Goal: Navigation & Orientation: Find specific page/section

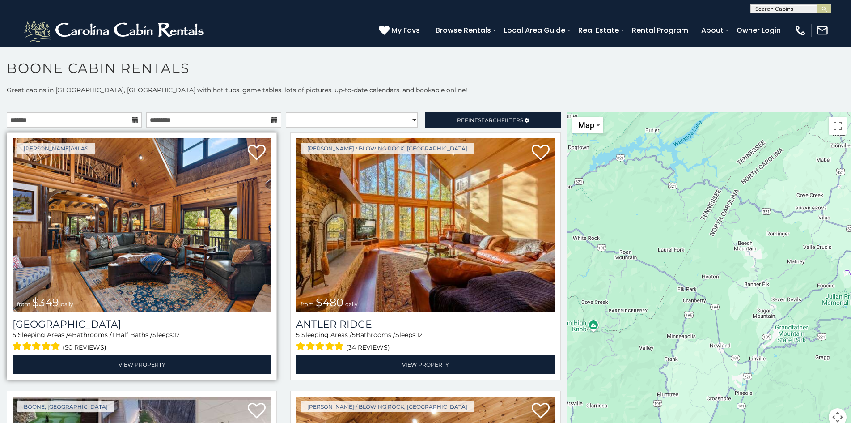
scroll to position [5, 0]
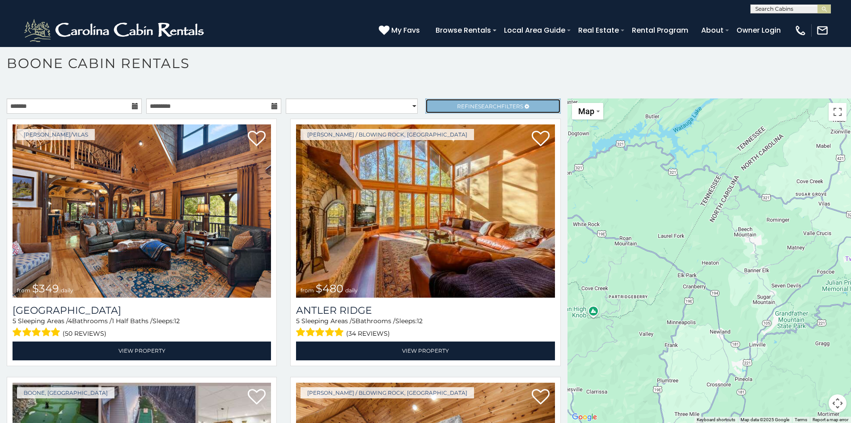
click at [457, 103] on span "Refine Search Filters" at bounding box center [490, 106] width 66 height 7
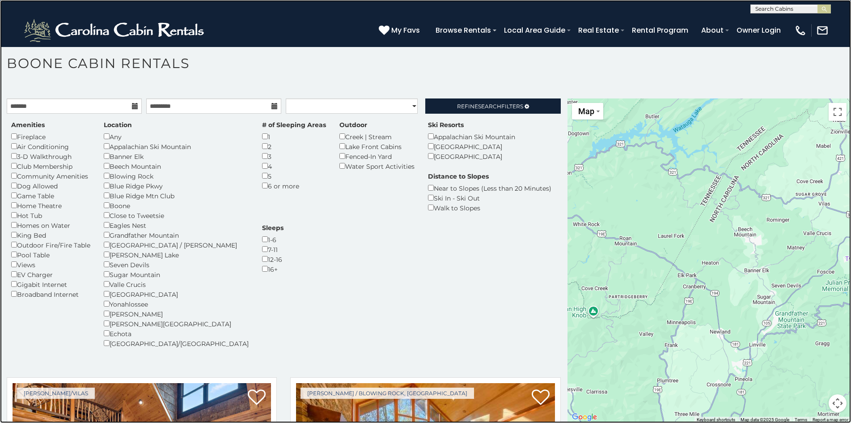
click at [117, 71] on link at bounding box center [425, 211] width 851 height 423
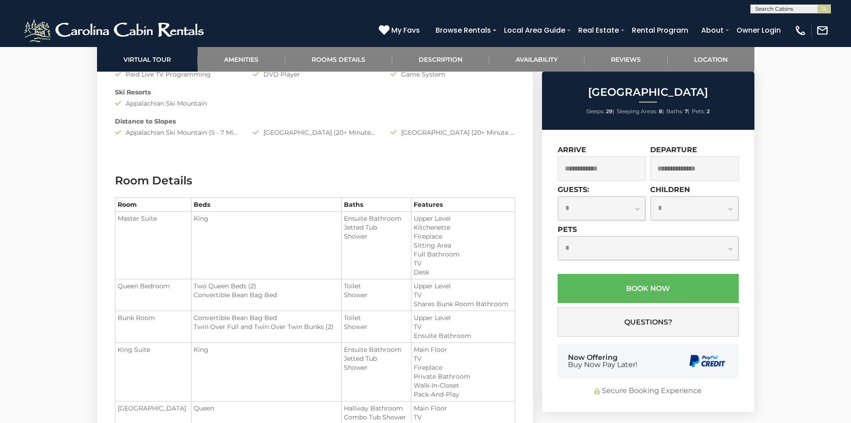
scroll to position [1004, 0]
click at [48, 20] on img at bounding box center [115, 30] width 186 height 27
